Goal: Information Seeking & Learning: Learn about a topic

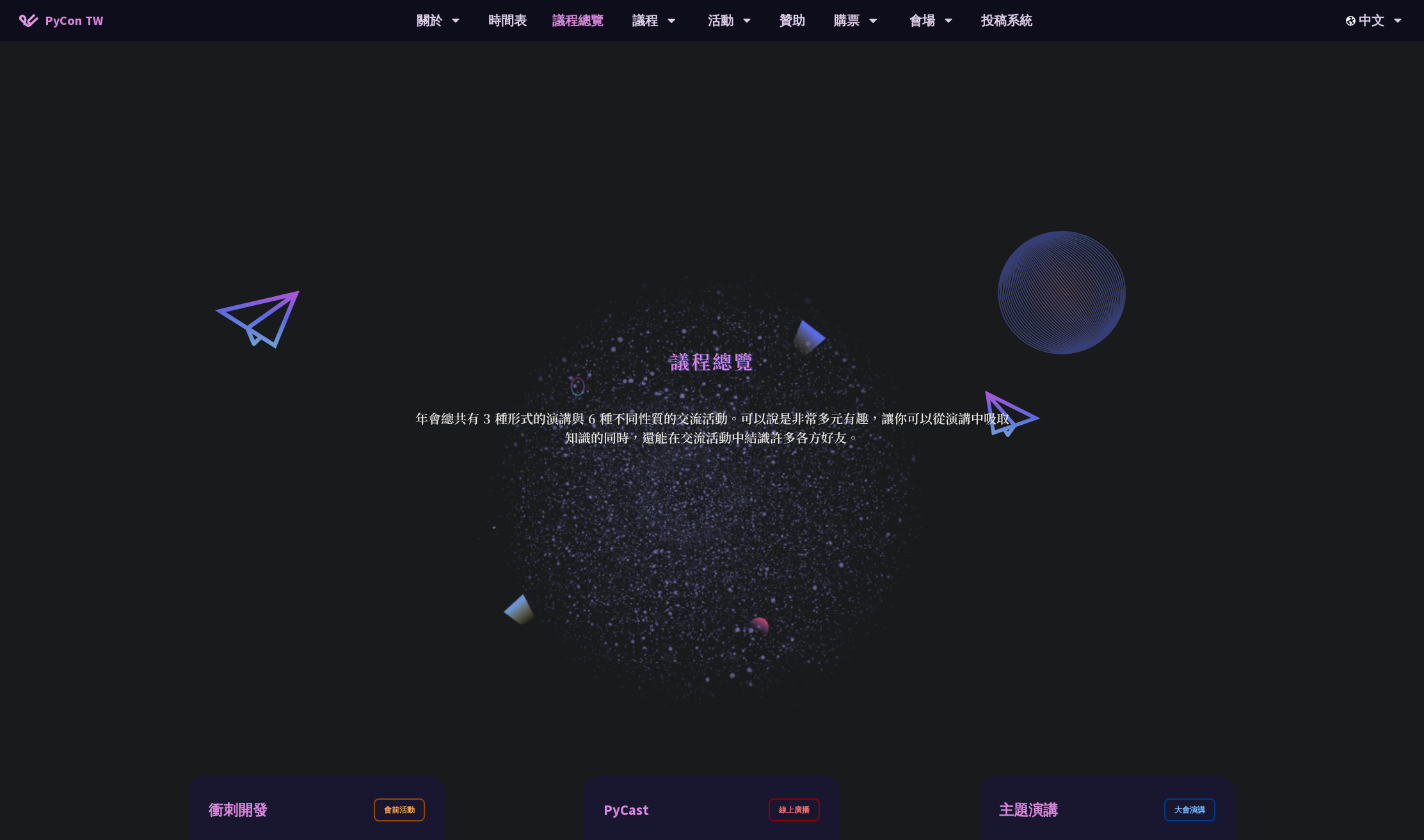
click at [578, 25] on link "議程總覽" at bounding box center [578, 20] width 77 height 41
click at [503, 17] on link "時間表" at bounding box center [507, 20] width 64 height 41
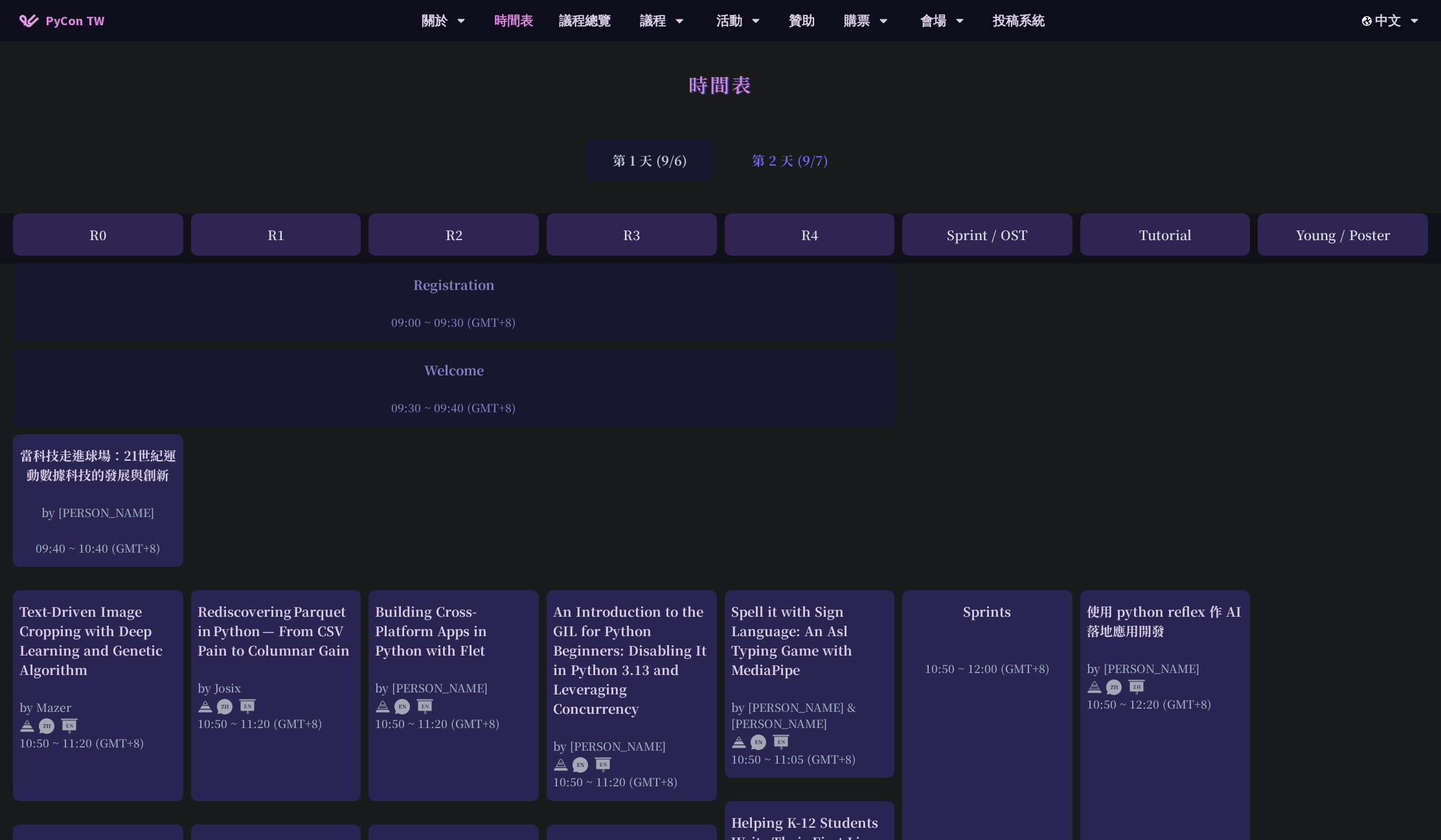
click at [770, 173] on div "第 2 天 (9/7)" at bounding box center [790, 160] width 128 height 42
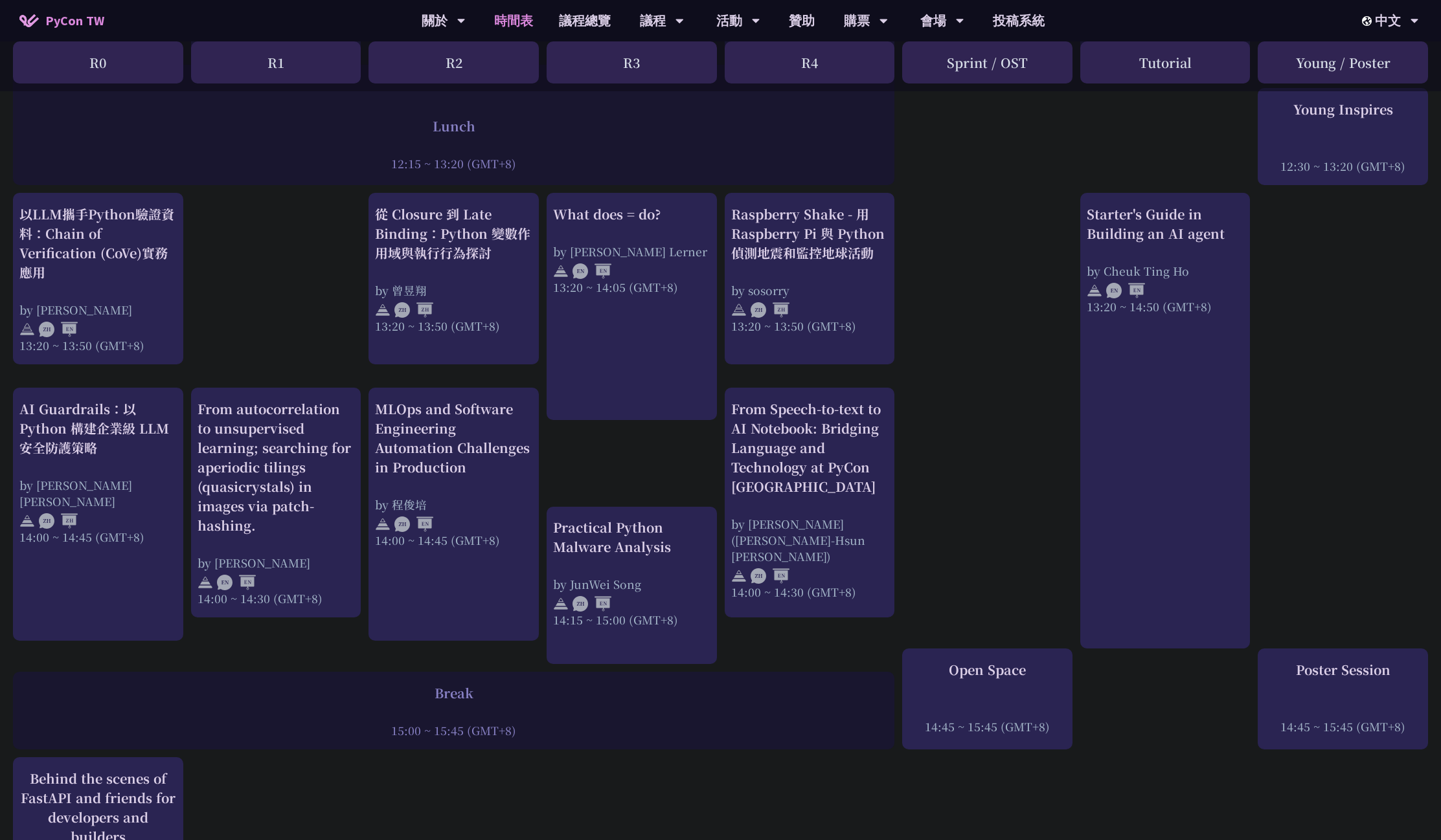
scroll to position [1013, 0]
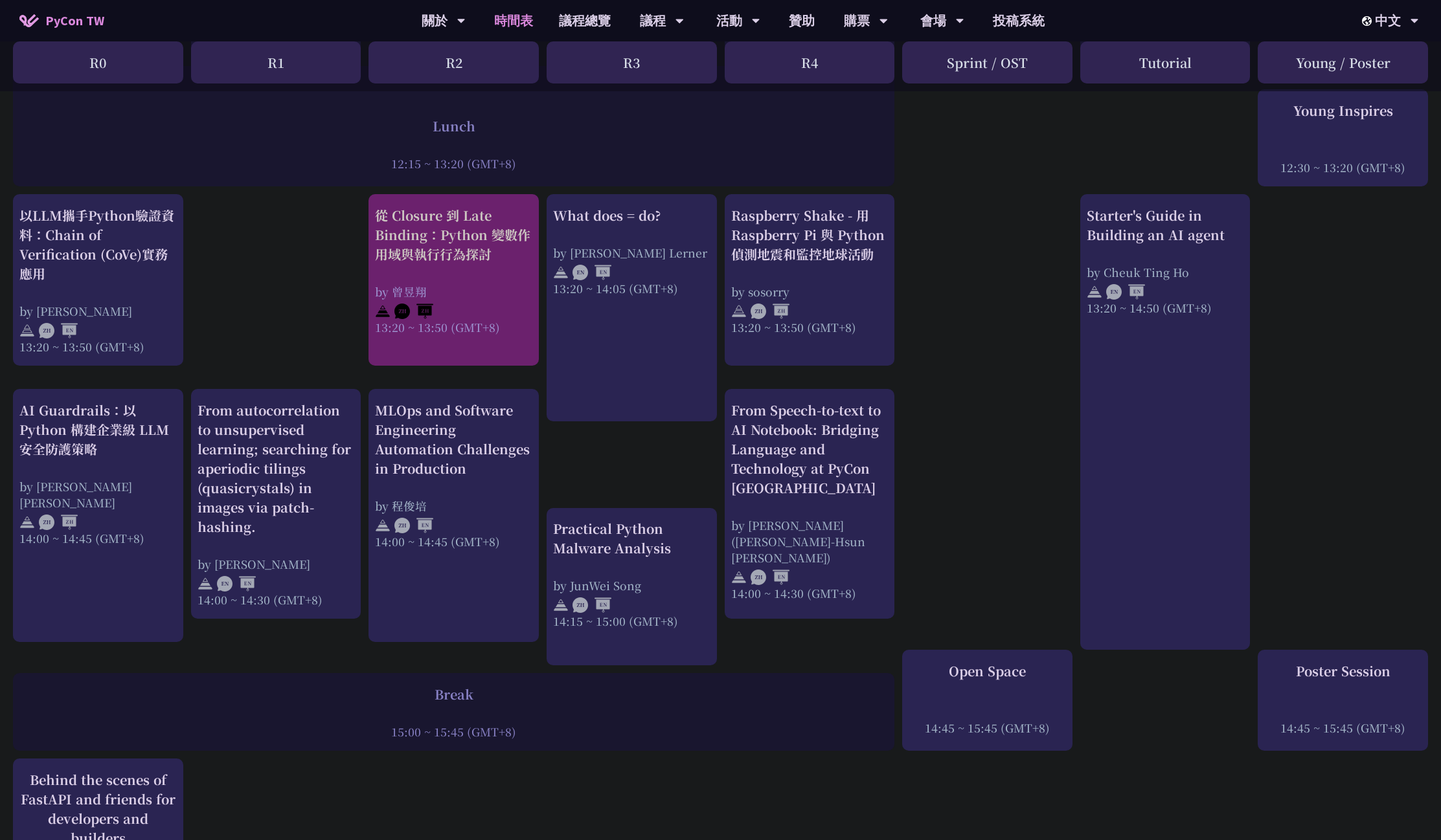
click at [463, 254] on div "從 Closure 到 Late Binding：Python 變數作用域與執行行為探討" at bounding box center [453, 235] width 157 height 58
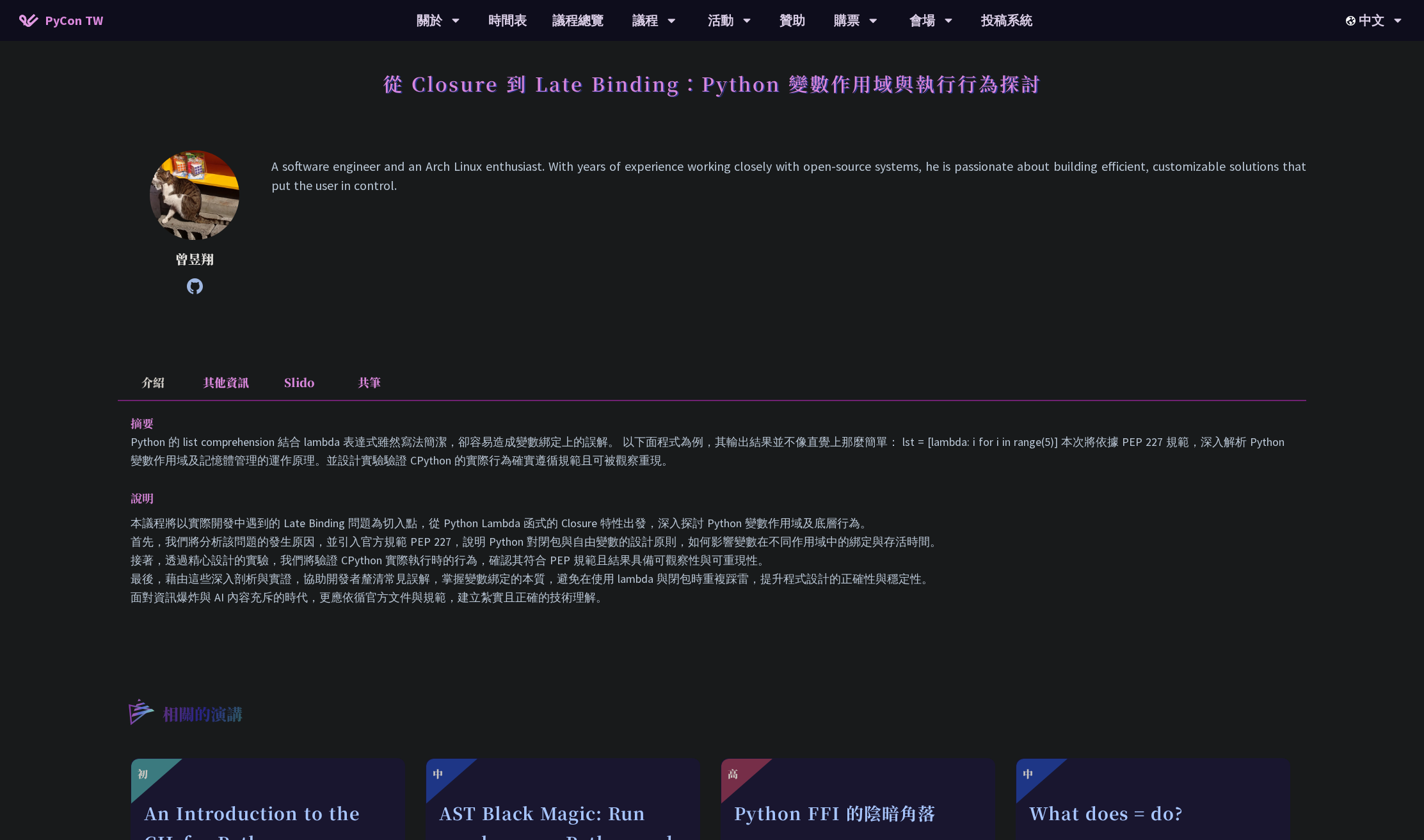
scroll to position [69, 0]
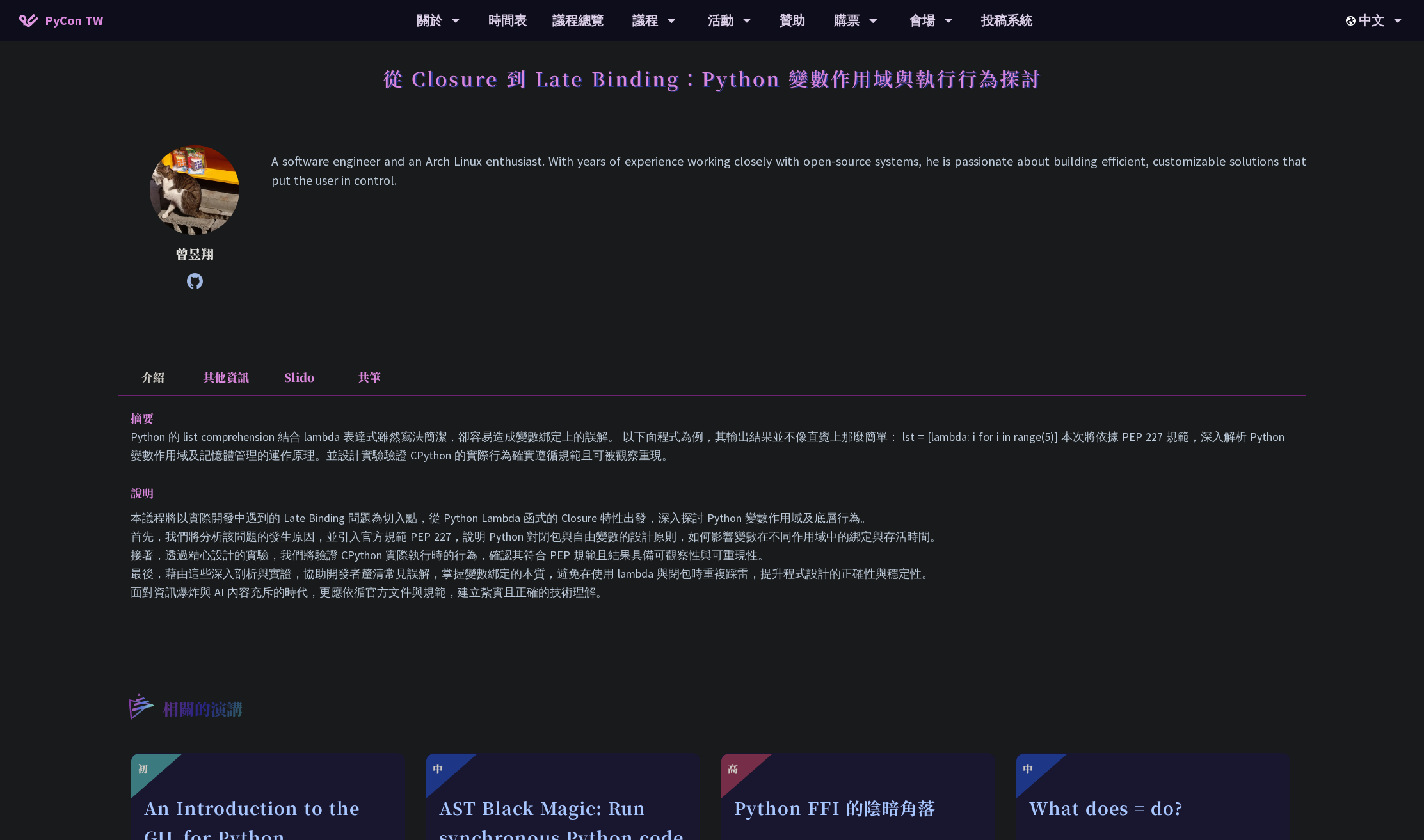
click at [301, 373] on li "Slido" at bounding box center [298, 377] width 70 height 36
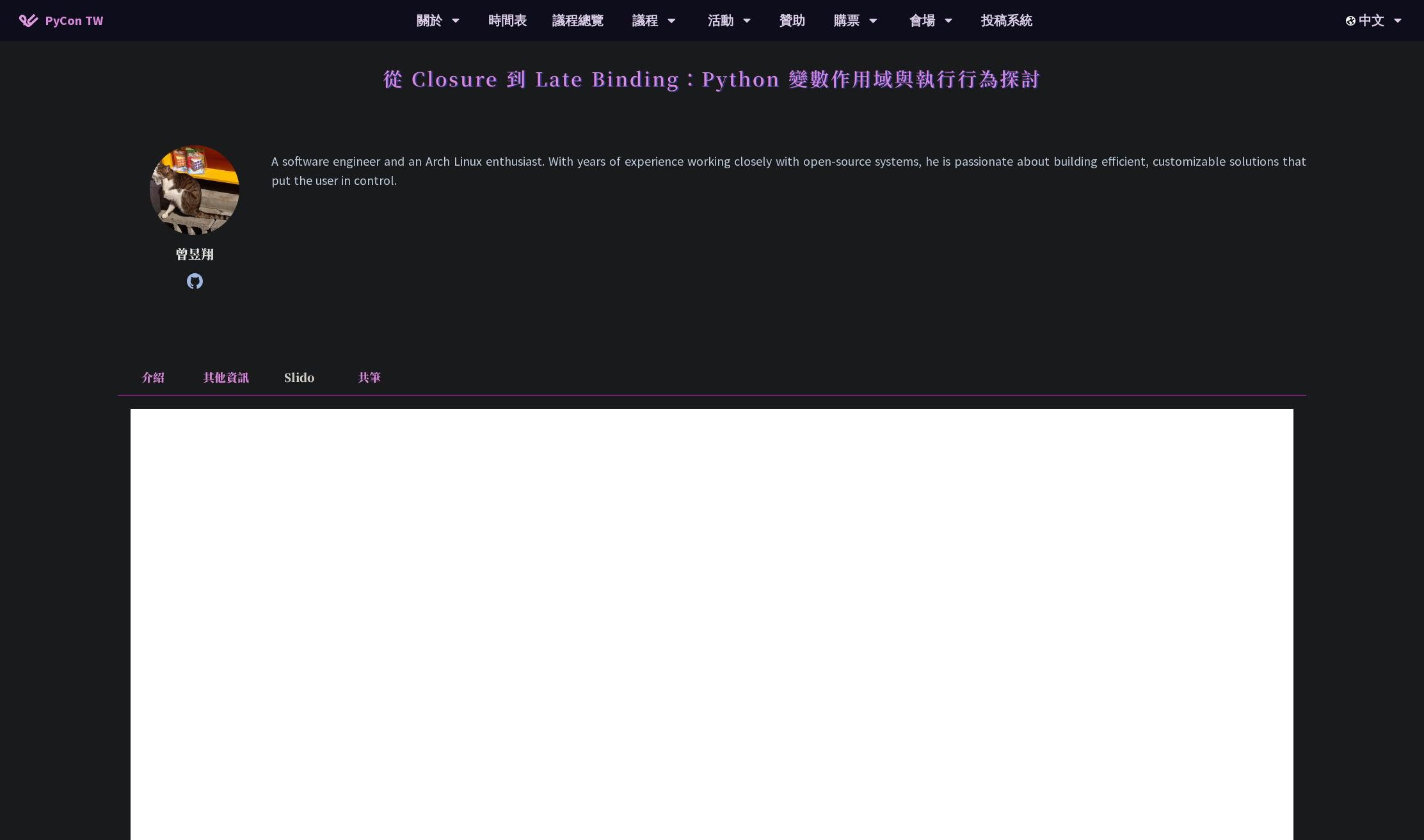
click at [370, 380] on li "共筆" at bounding box center [369, 377] width 70 height 36
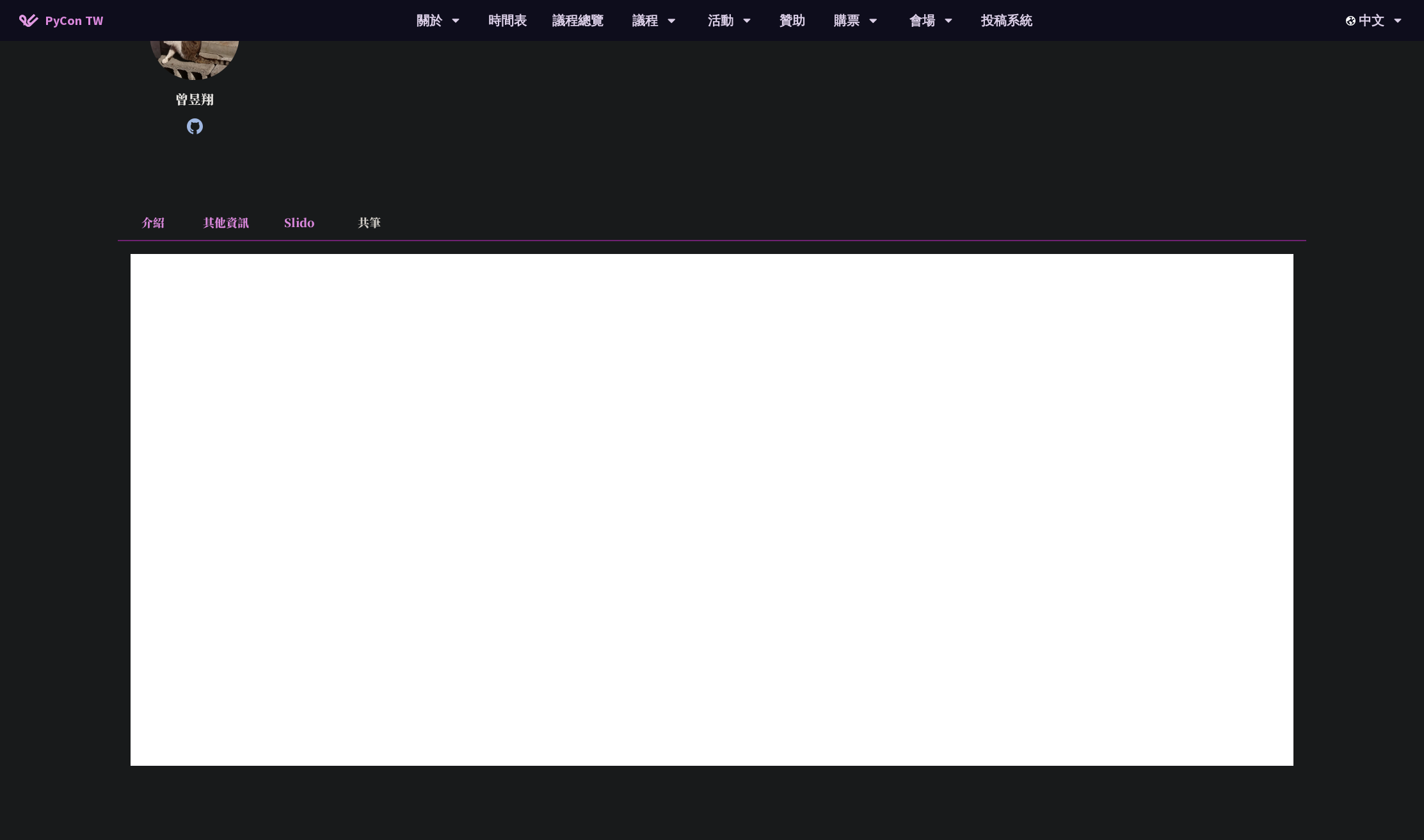
scroll to position [244, 0]
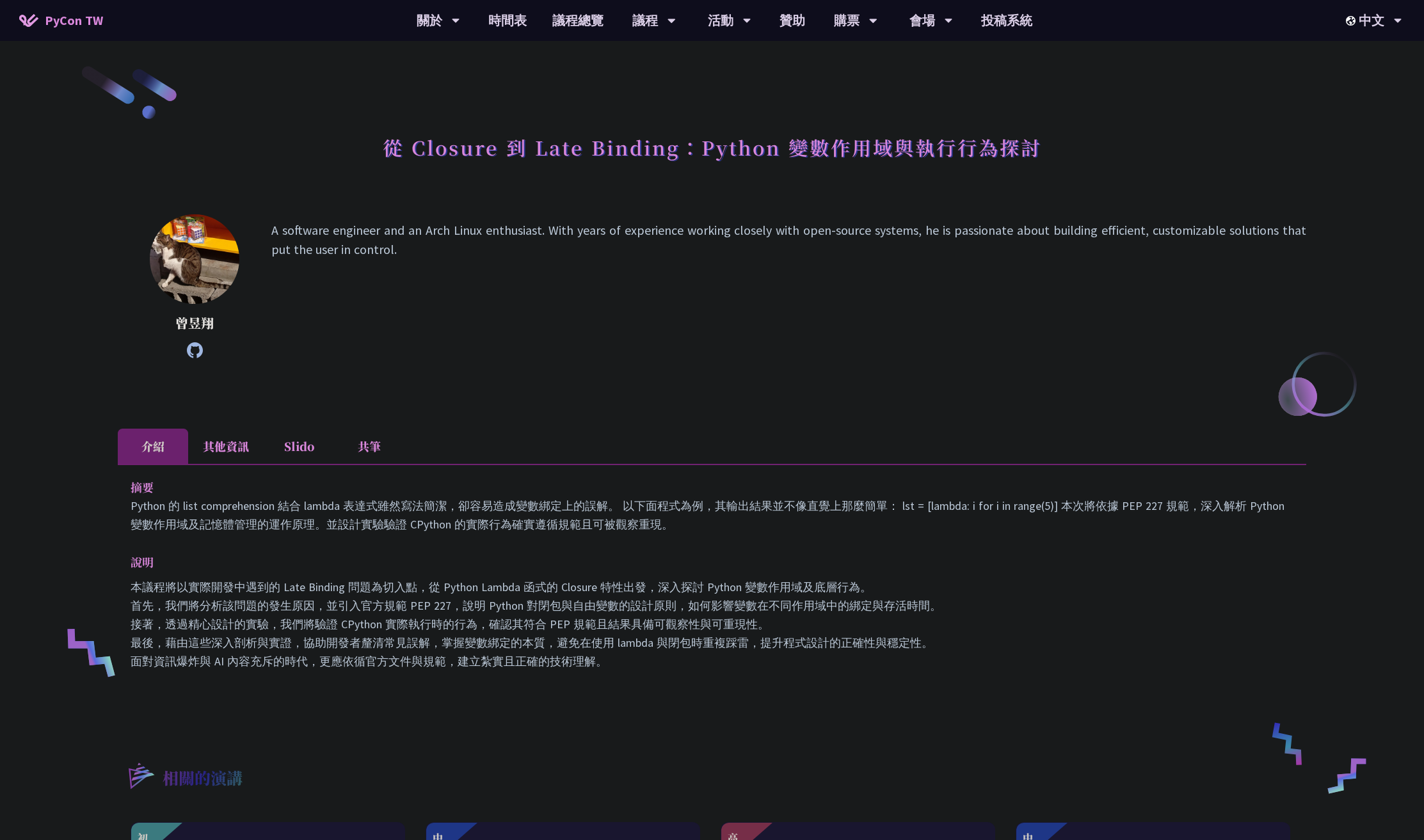
click at [377, 447] on li "共筆" at bounding box center [369, 446] width 70 height 36
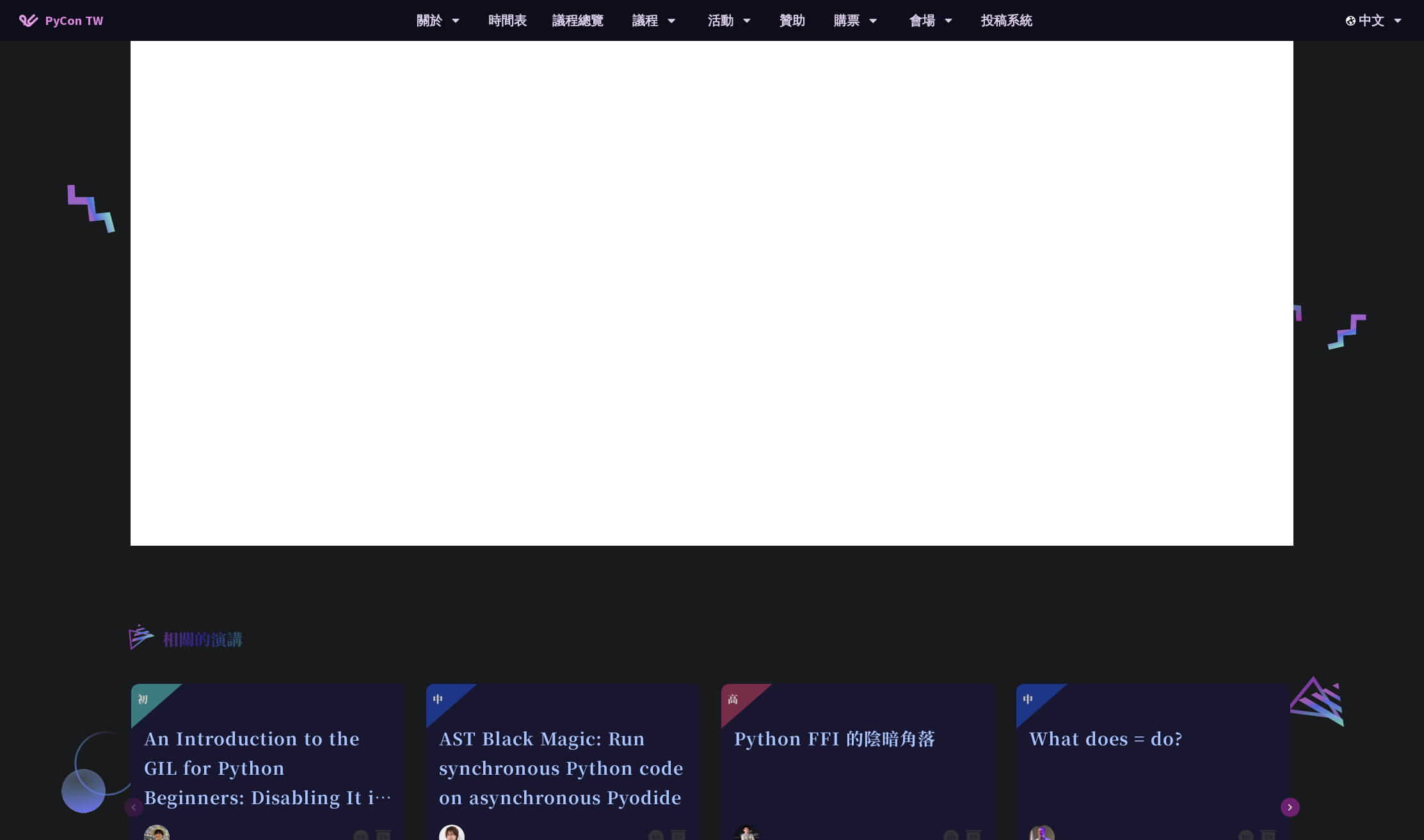
scroll to position [444, 0]
